Goal: Transaction & Acquisition: Purchase product/service

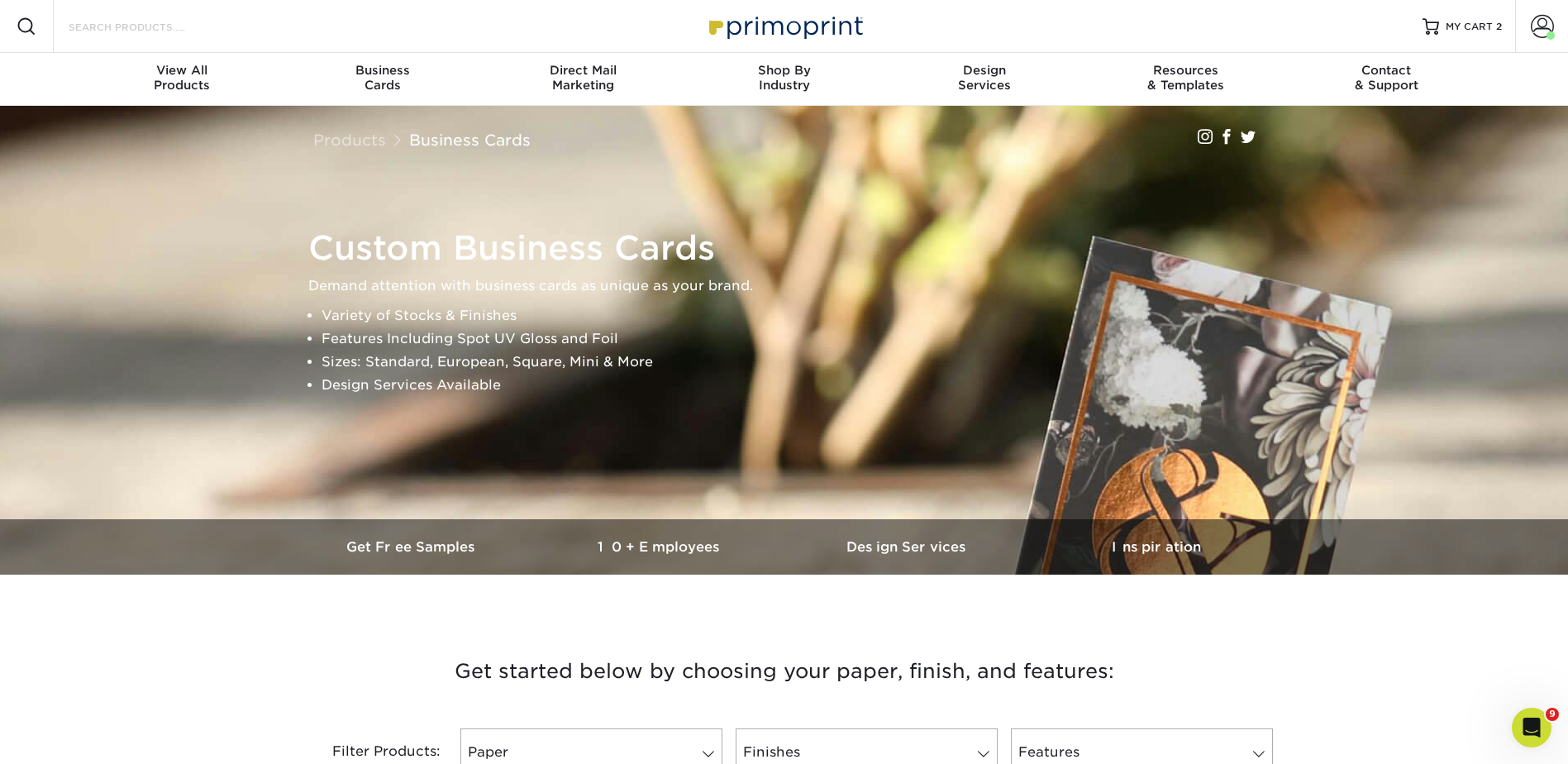
click at [188, 29] on input "Search Products" at bounding box center [147, 27] width 161 height 20
type input "tr"
click at [141, 12] on div "Search Products tr" at bounding box center [140, 26] width 174 height 53
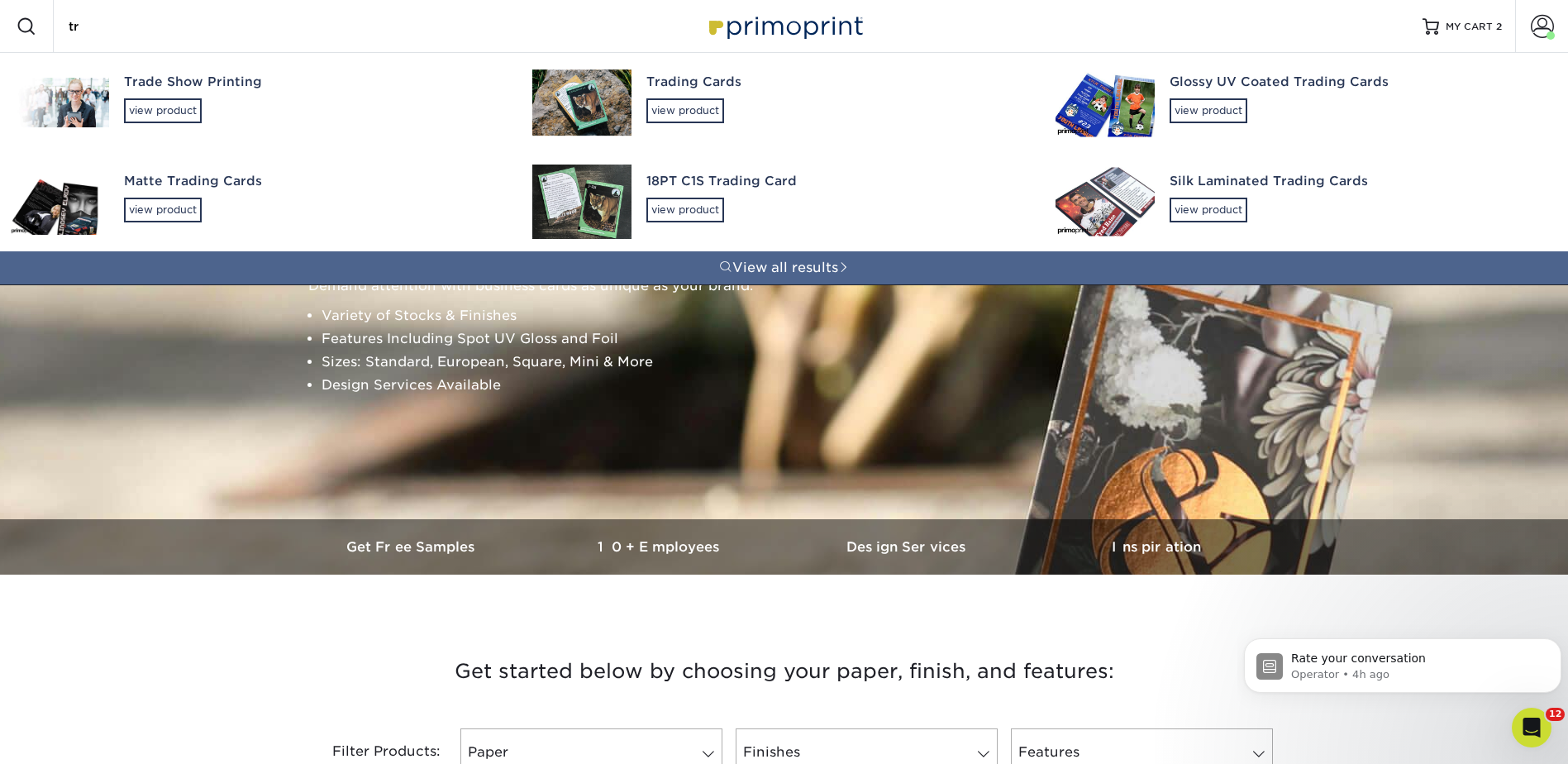
click at [671, 91] on div "Trading Cards" at bounding box center [836, 82] width 379 height 19
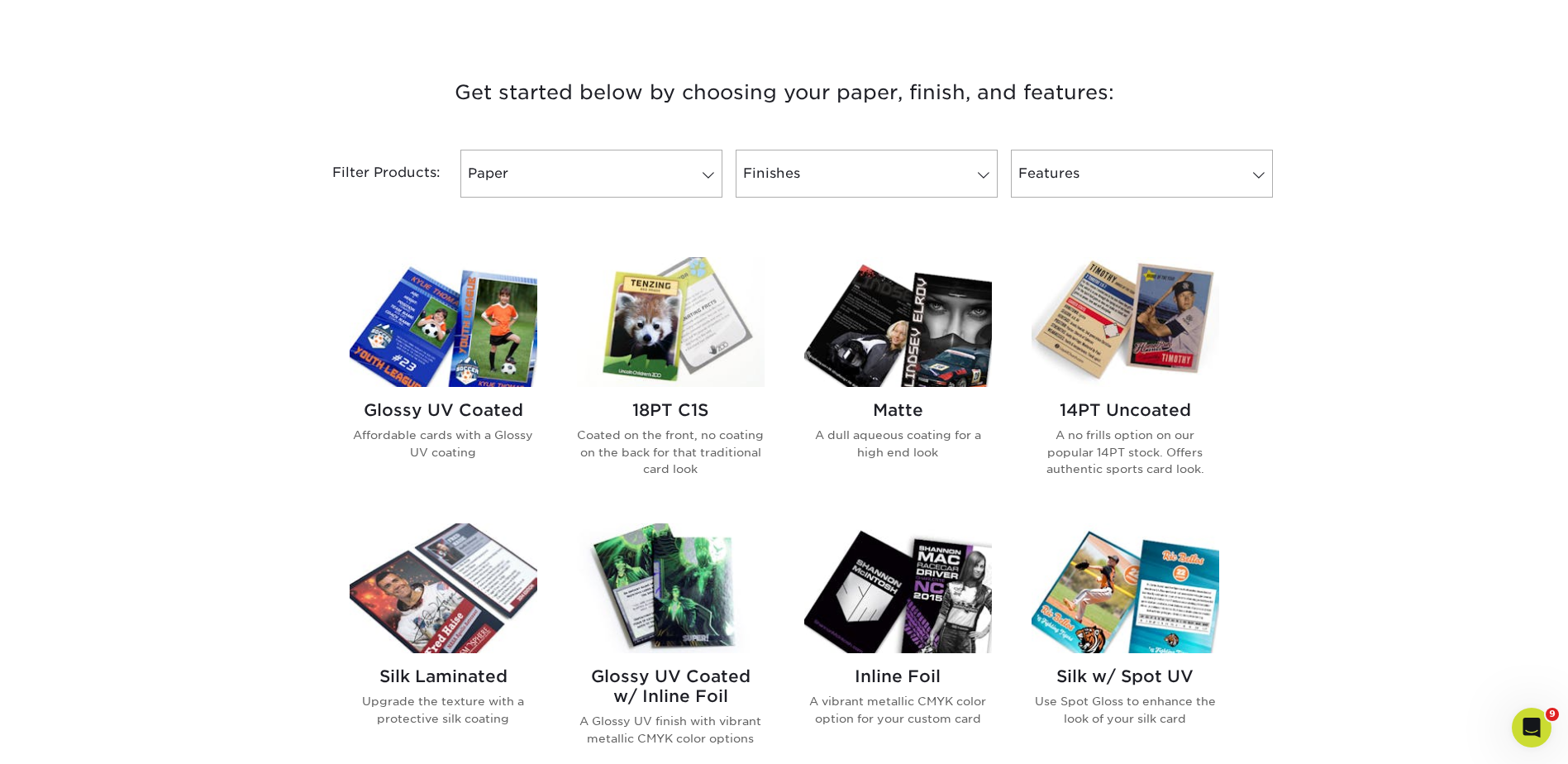
click at [918, 332] on img at bounding box center [897, 321] width 188 height 129
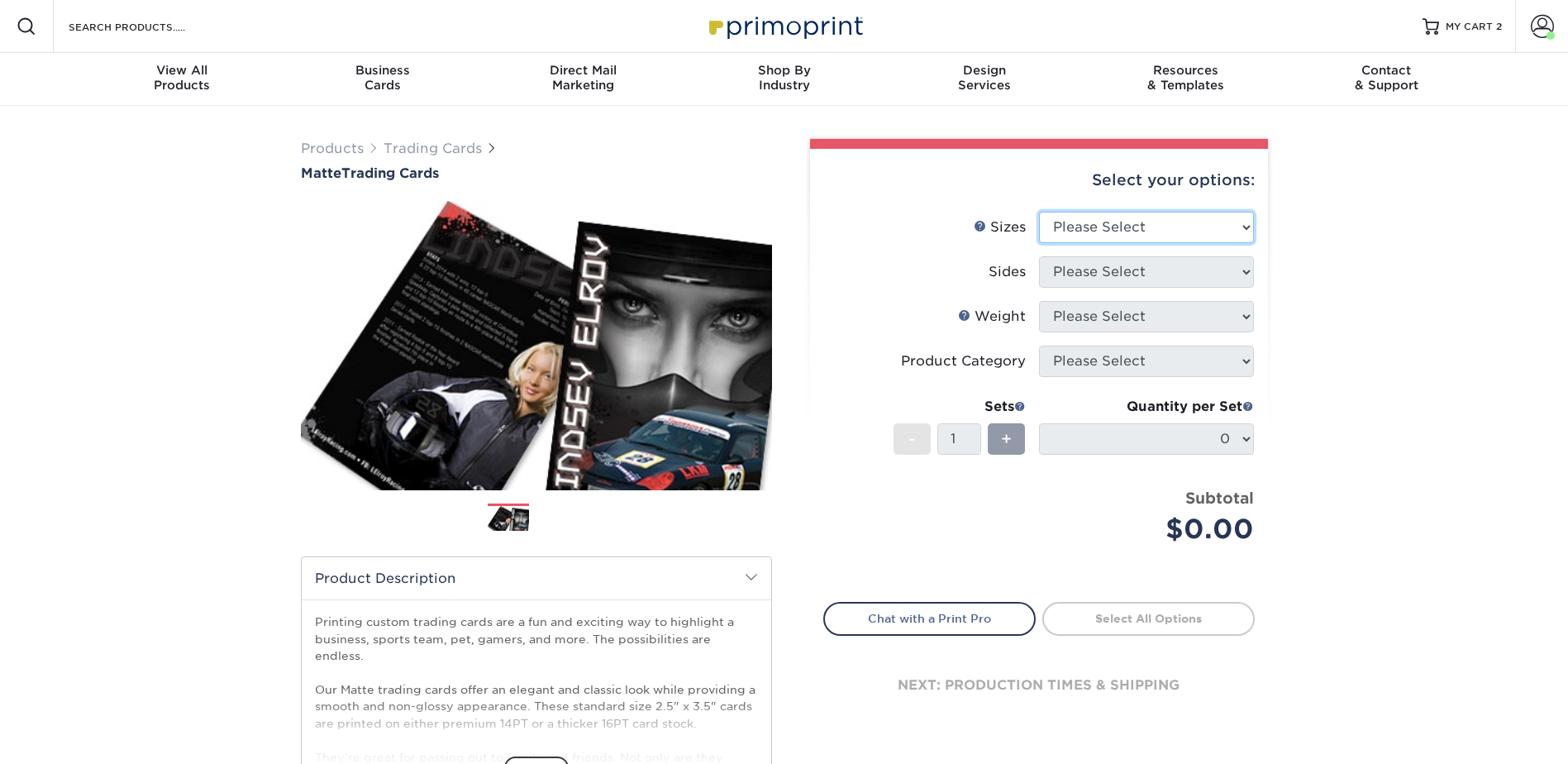
click at [1126, 223] on select "Please Select 2.5" x 3.5"" at bounding box center [1146, 228] width 215 height 32
select select "2.50x3.50"
click at [1039, 212] on select "Please Select 2.5" x 3.5"" at bounding box center [1146, 228] width 215 height 32
drag, startPoint x: 1109, startPoint y: 270, endPoint x: 1108, endPoint y: 281, distance: 11.0
click at [1109, 270] on select "Please Select Print Both Sides Print Front Only" at bounding box center [1146, 273] width 215 height 32
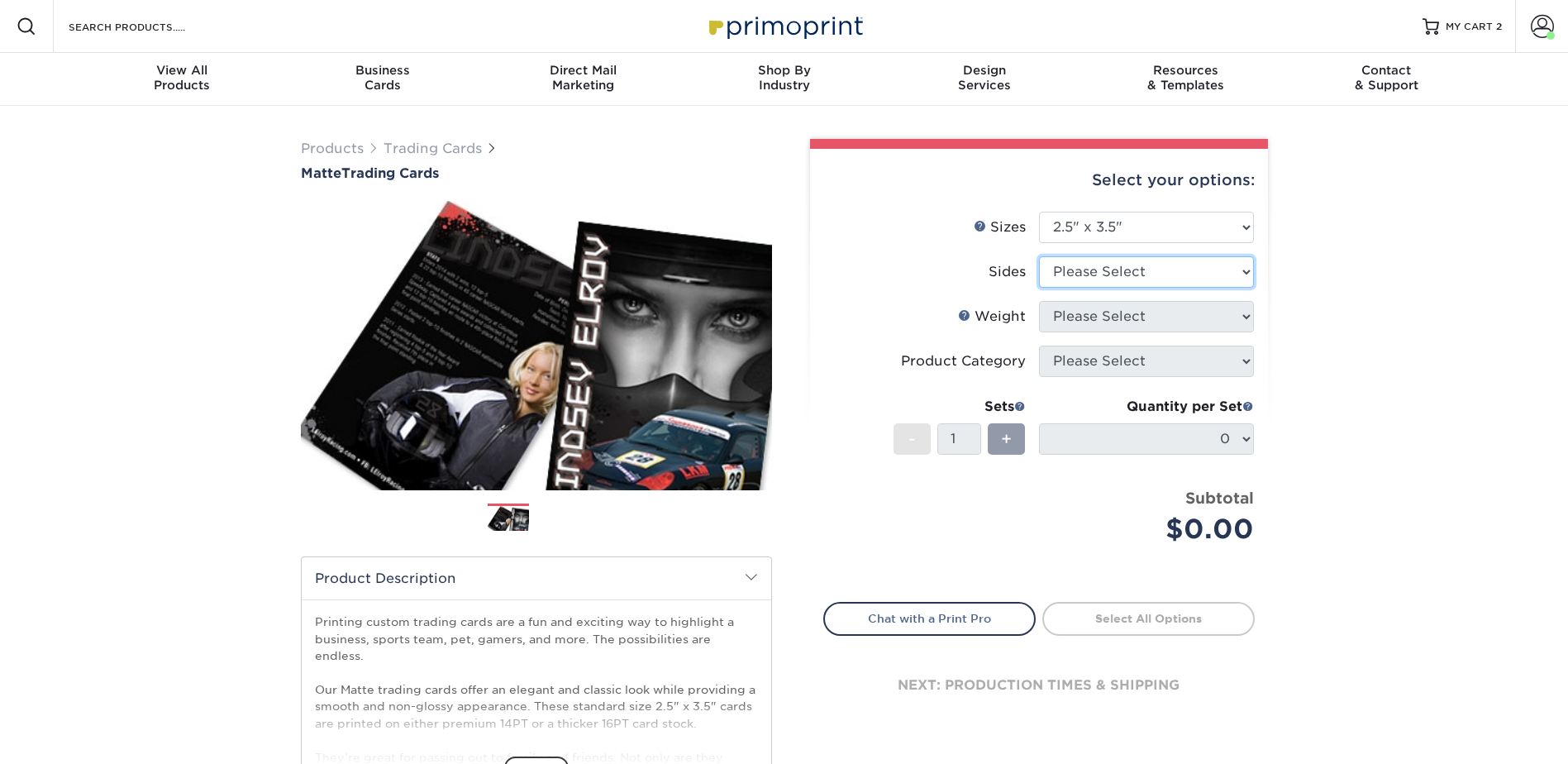
select select "13abbda7-1d64-4f25-8bb2-c179b224825d"
click at [1039, 257] on select "Please Select Print Both Sides Print Front Only" at bounding box center [1146, 273] width 215 height 32
drag, startPoint x: 1090, startPoint y: 313, endPoint x: 1087, endPoint y: 327, distance: 14.3
click at [1089, 313] on select "Please Select 16PT 14PT" at bounding box center [1146, 316] width 215 height 32
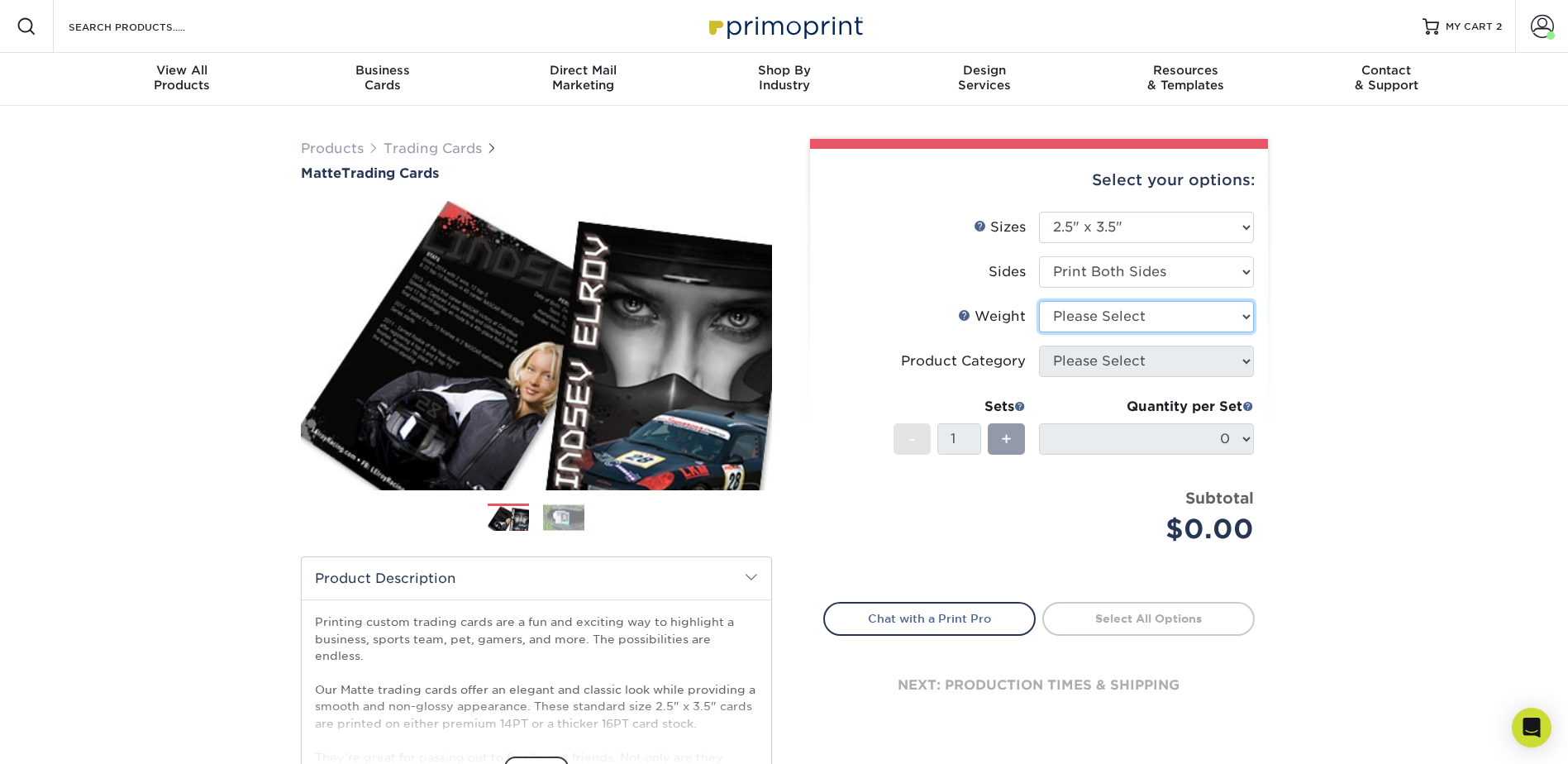
select select "16PT"
click at [1039, 300] on select "Please Select 16PT 14PT" at bounding box center [1146, 316] width 215 height 32
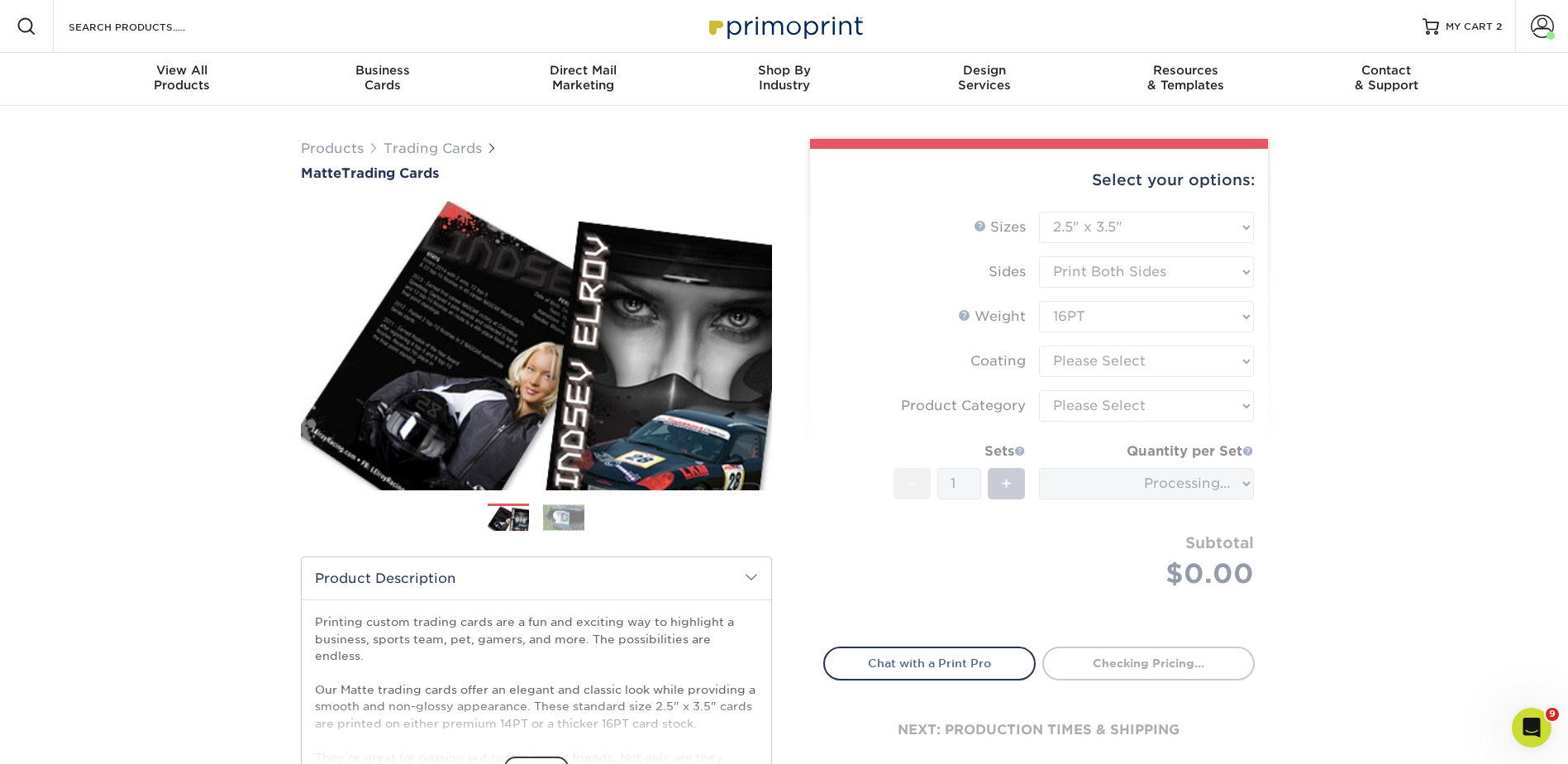
click at [1086, 360] on form "Sizes Help Sizes Please Select 2.5" x 3.5" Sides Please Select 16PT - 1" at bounding box center [1040, 420] width 432 height 416
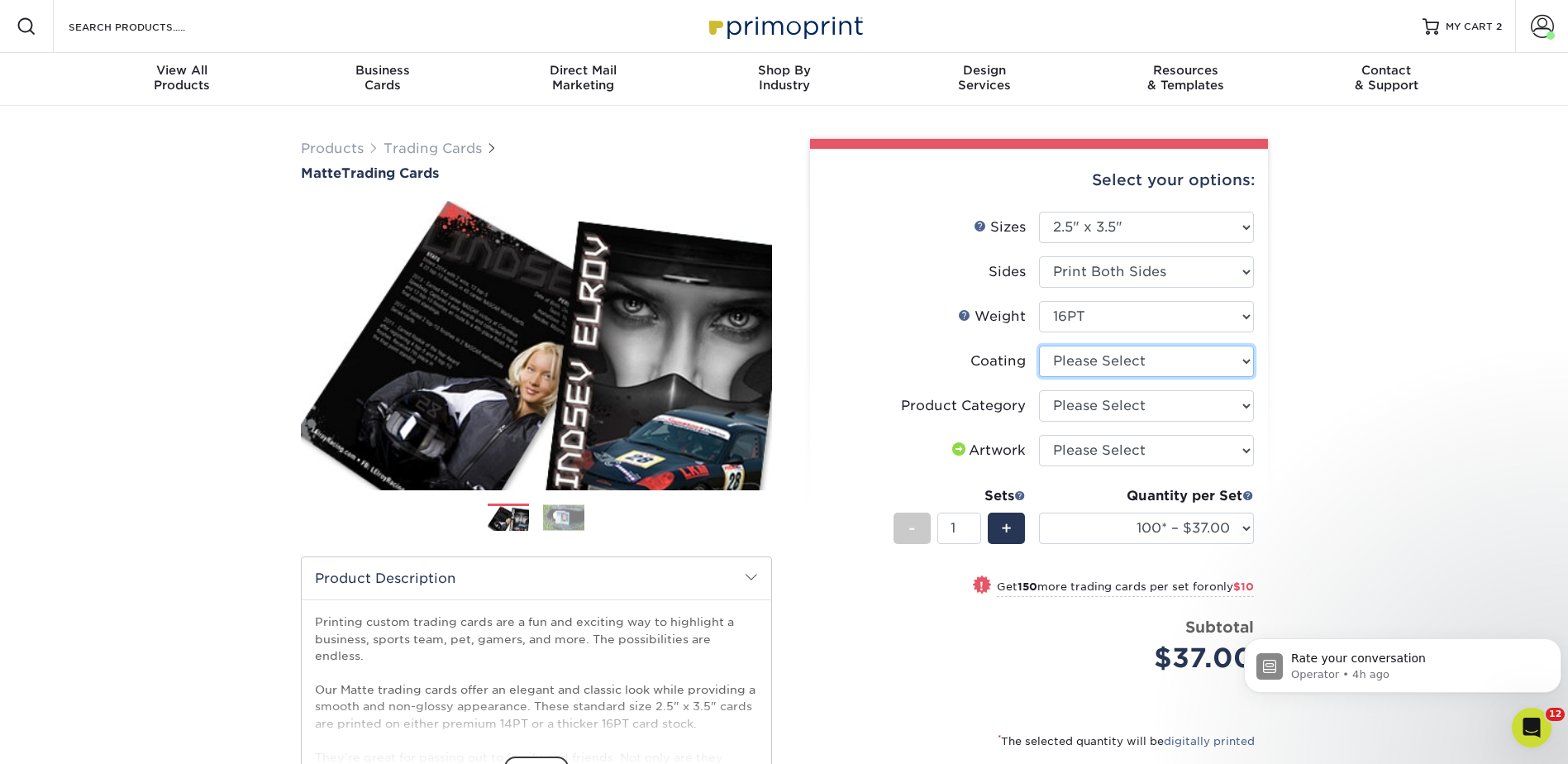
click at [1083, 359] on select at bounding box center [1146, 361] width 215 height 32
select select "121bb7b5-3b4d-429f-bd8d-bbf80e953313"
click at [1039, 345] on select at bounding box center [1146, 361] width 215 height 32
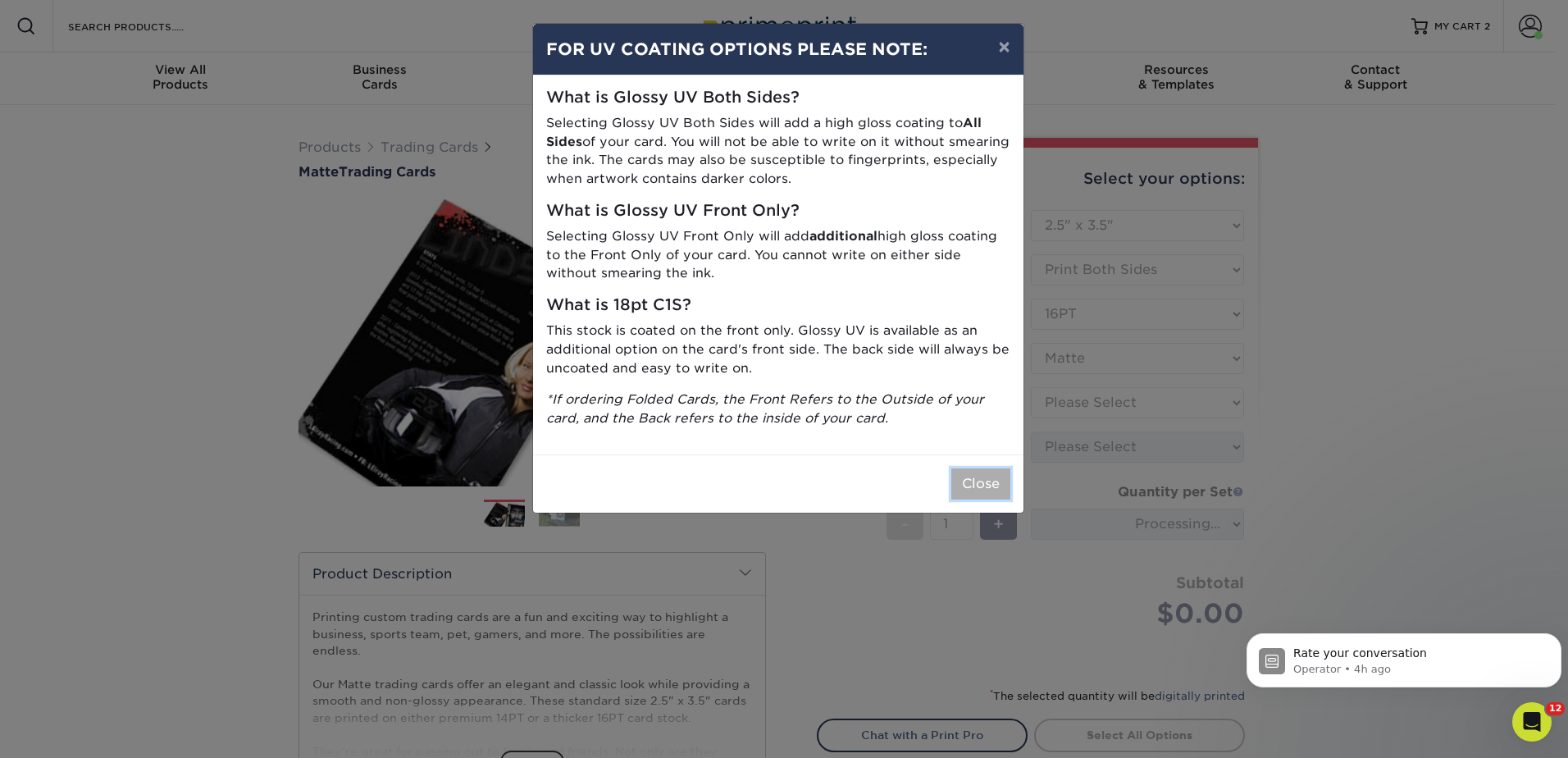
click at [1001, 468] on button "Close" at bounding box center [981, 484] width 59 height 32
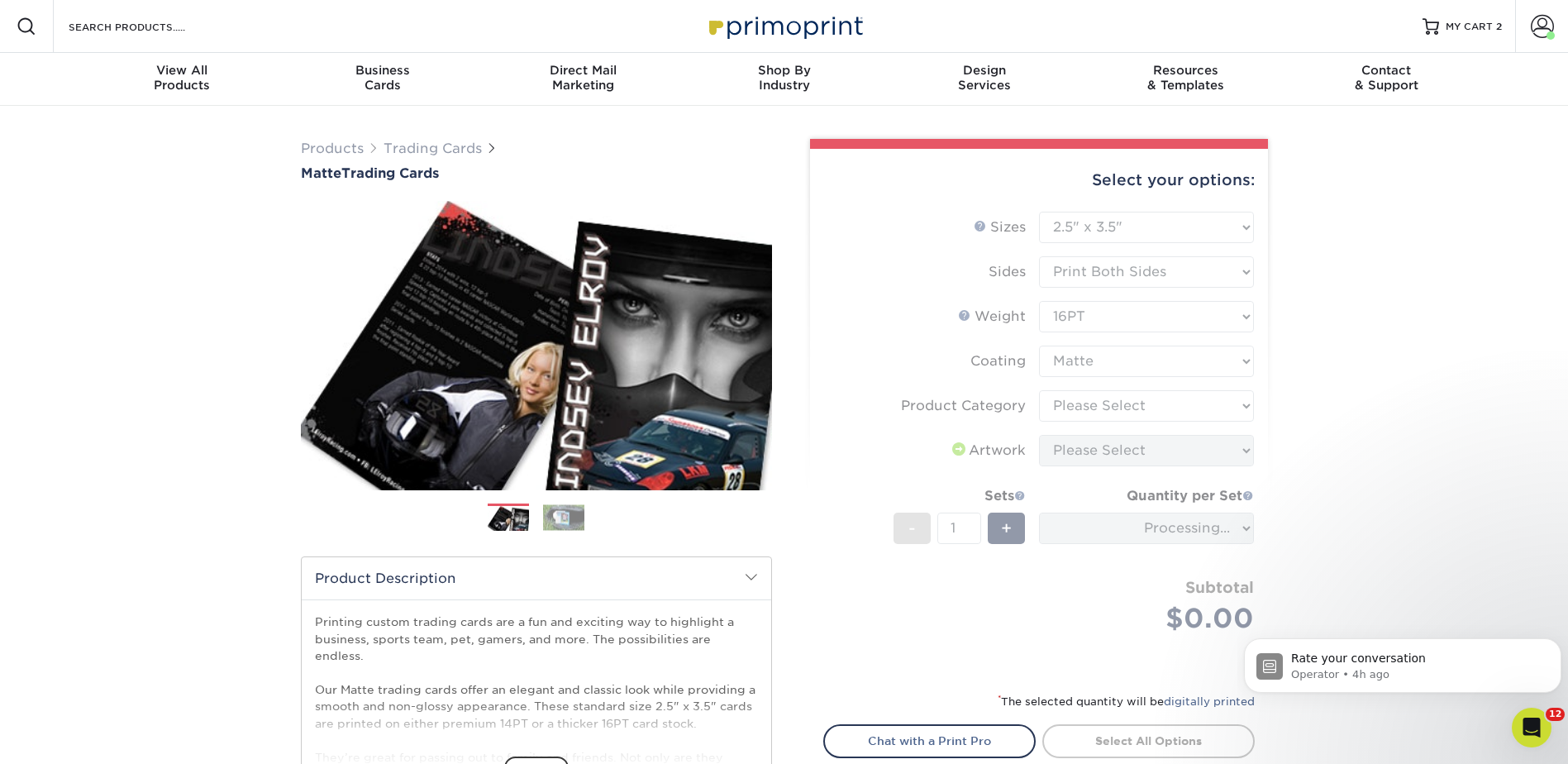
click at [1115, 408] on form "Sizes Help Sizes Please Select 2.5" x 3.5" Sides Please Select 16PT - 1" at bounding box center [1040, 442] width 432 height 461
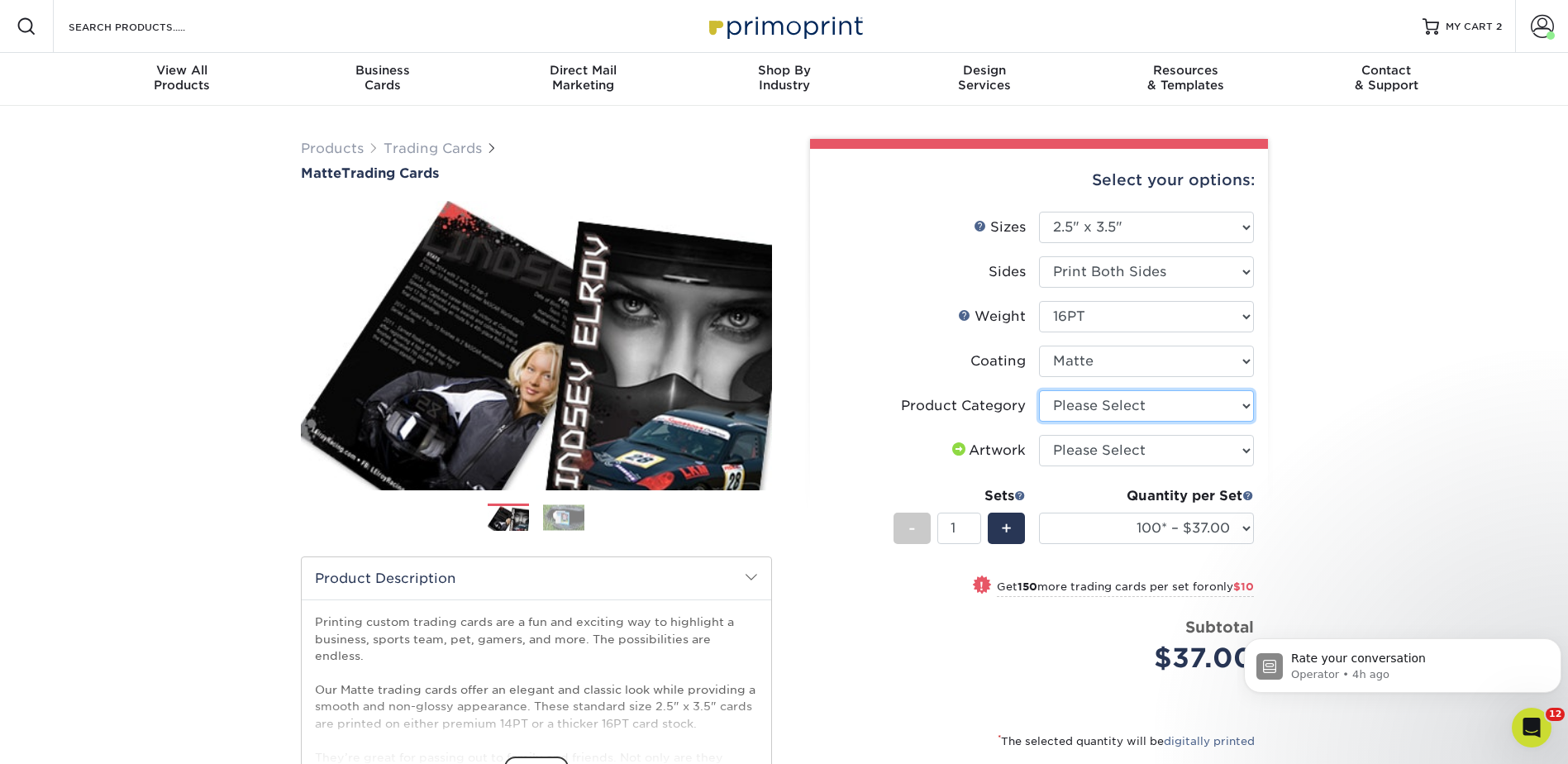
click at [1107, 403] on select "Please Select Trading Cards" at bounding box center [1146, 406] width 215 height 32
select select "c2f9bce9-36c2-409d-b101-c29d9d031e18"
click at [1039, 390] on select "Please Select Trading Cards" at bounding box center [1146, 406] width 215 height 32
click at [1109, 447] on select "Please Select I will upload files I need a design - $100" at bounding box center [1146, 451] width 215 height 32
select select "upload"
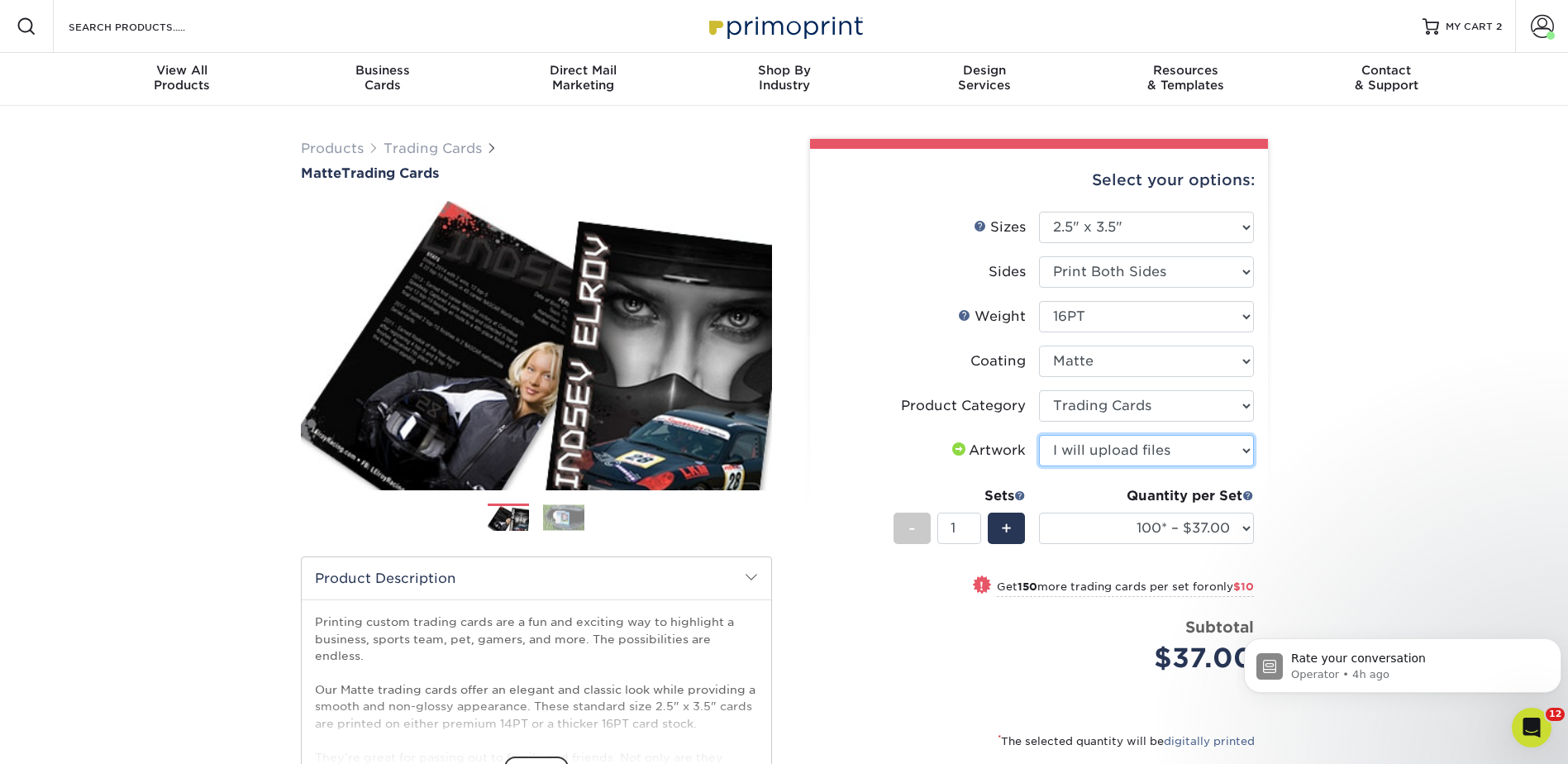
click at [1039, 435] on select "Please Select I will upload files I need a design - $100" at bounding box center [1146, 451] width 215 height 32
click at [1112, 524] on select "100* – $37.00 250* – $47.00 500* – $58.00 1000 – $71.00 2500 – $141.00 5000 – $…" at bounding box center [1146, 528] width 215 height 32
